Goal: Use online tool/utility: Utilize a website feature to perform a specific function

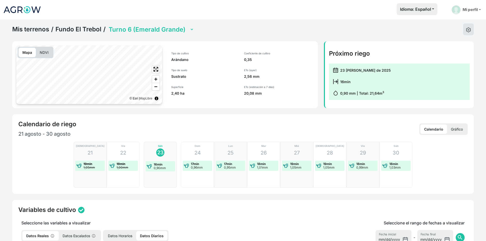
select select "1844"
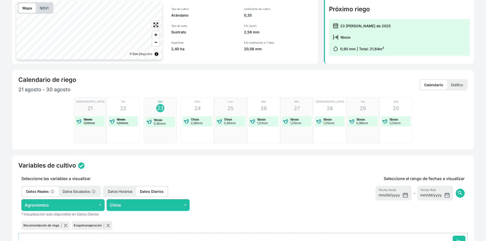
scroll to position [51, 0]
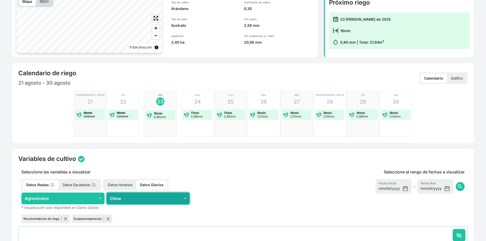
click at [146, 201] on button "Clima" at bounding box center [148, 198] width 83 height 12
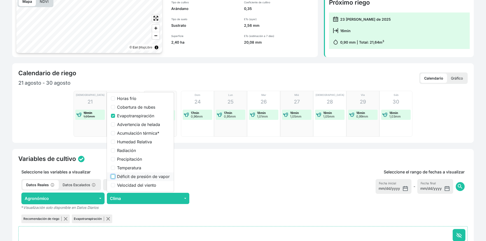
click at [114, 176] on input "Déficit de presión de vapor" at bounding box center [113, 176] width 4 height 4
checkbox input "true"
click at [113, 115] on input "Evapotranspiración" at bounding box center [113, 116] width 4 height 4
checkbox input "false"
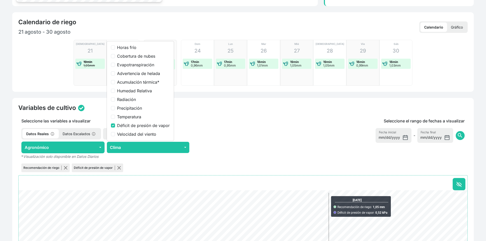
drag, startPoint x: 365, startPoint y: 161, endPoint x: 443, endPoint y: 136, distance: 81.8
click at [368, 159] on div "Seleccione el rango de fechas a visualizar [DATE] Fecha inicial - [DATE] Fecha …" at bounding box center [373, 145] width 190 height 55
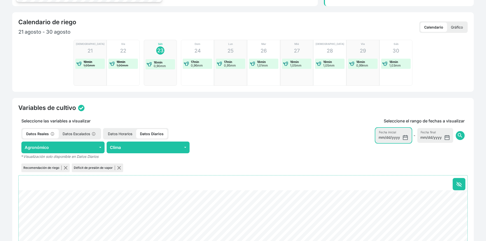
click at [405, 138] on input "[DATE]" at bounding box center [394, 135] width 36 height 15
type input "[DATE]"
click at [460, 136] on span "search" at bounding box center [460, 135] width 6 height 6
click at [122, 131] on p "Datos Horarios" at bounding box center [120, 133] width 32 height 9
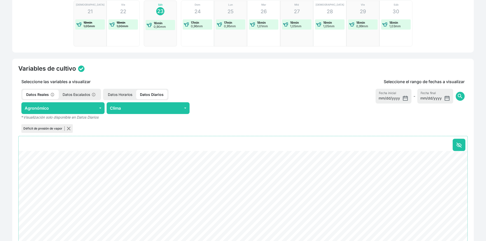
scroll to position [204, 0]
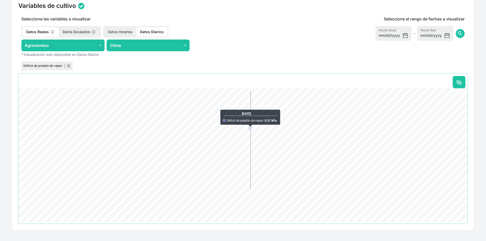
click at [113, 32] on p "Datos Horarios" at bounding box center [120, 31] width 32 height 9
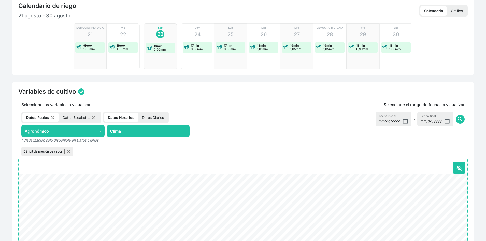
scroll to position [102, 0]
